Goal: Information Seeking & Learning: Learn about a topic

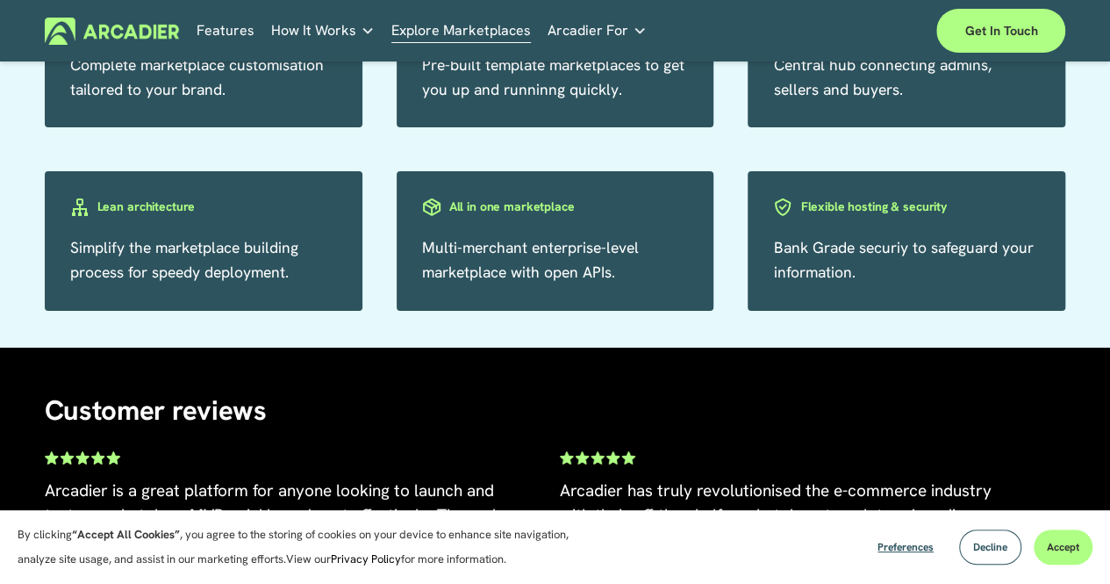
scroll to position [2824, 0]
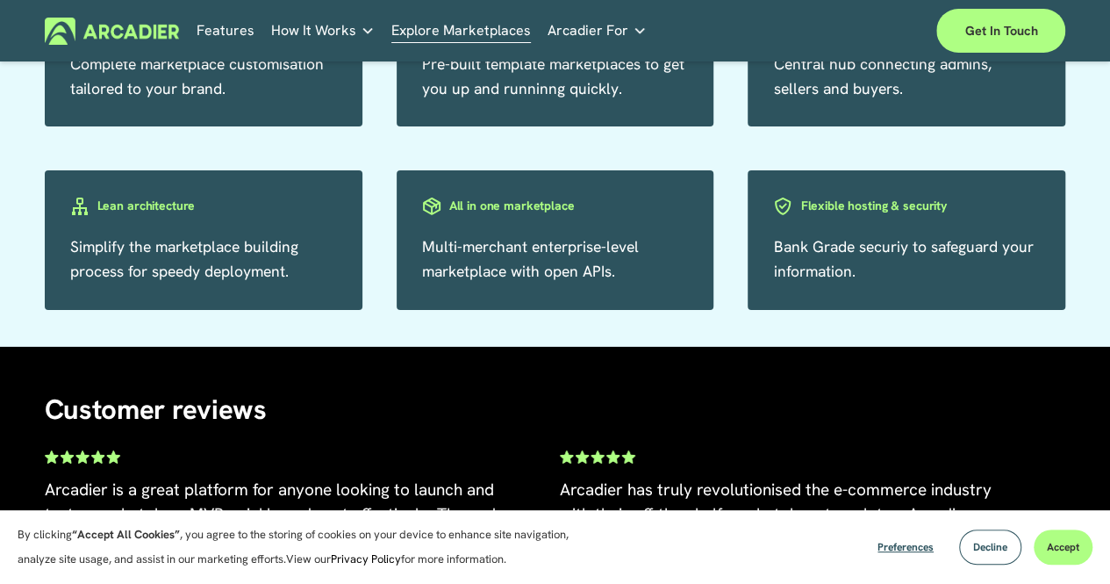
click at [492, 278] on span "Multi-merchant enterprise-level marketplace with open APIs." at bounding box center [530, 258] width 217 height 45
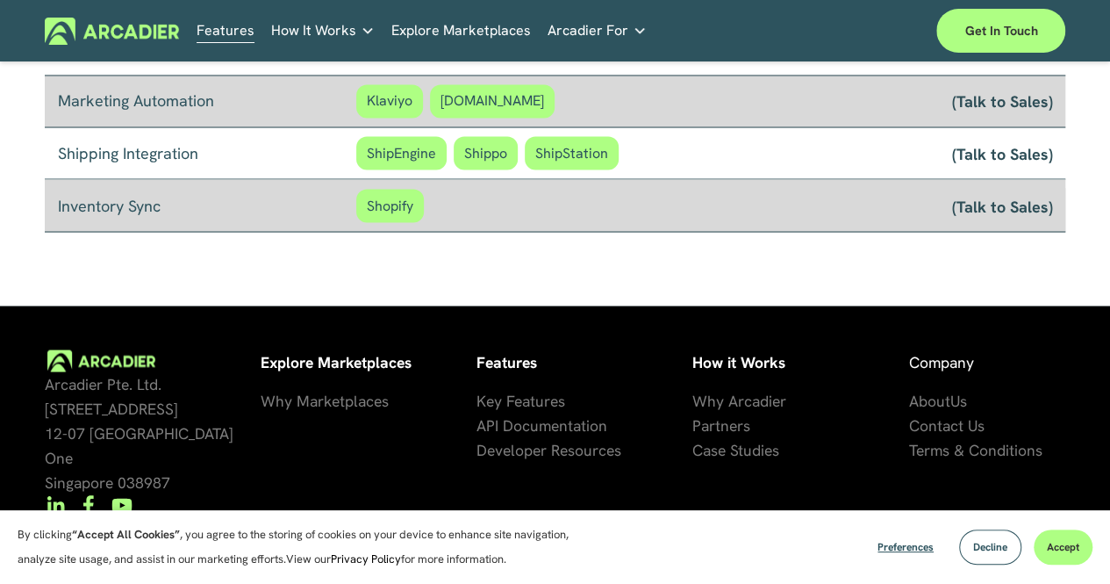
scroll to position [1550, 0]
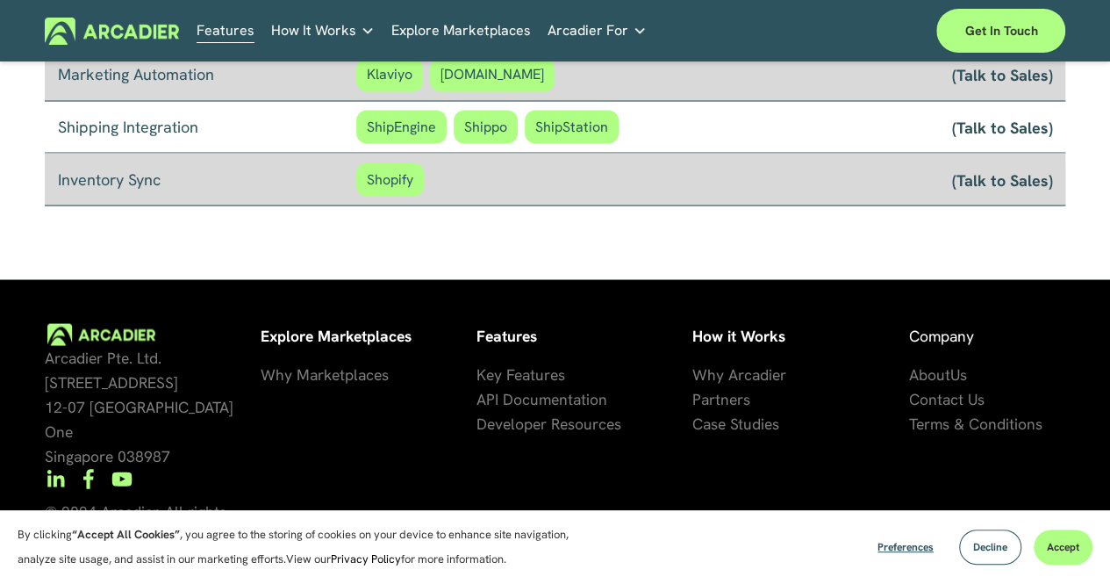
click at [468, 31] on link "Explore Marketplaces" at bounding box center [461, 31] width 140 height 27
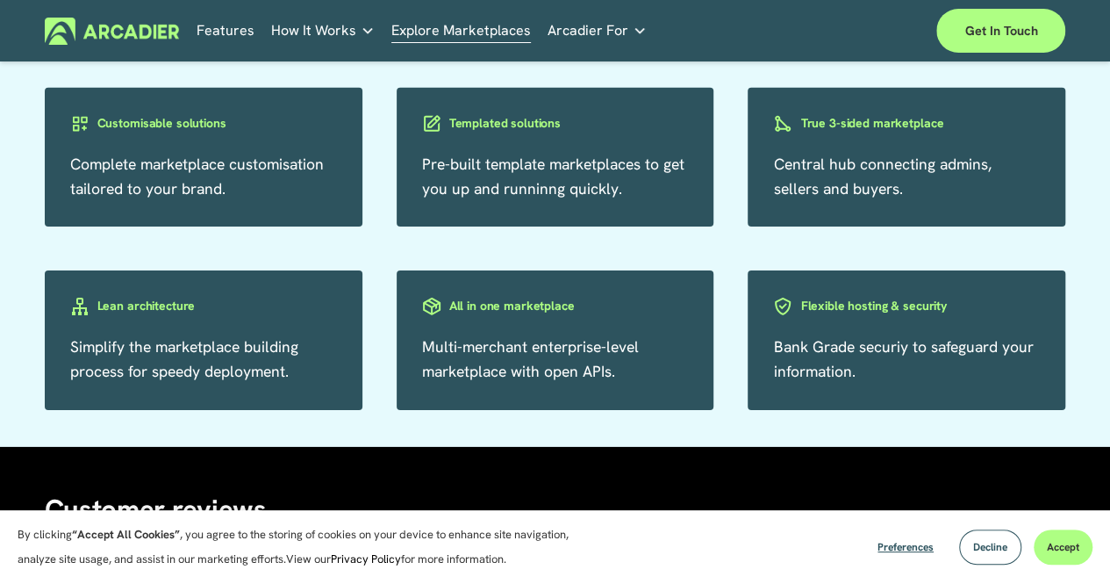
scroll to position [2724, 0]
